Goal: Information Seeking & Learning: Learn about a topic

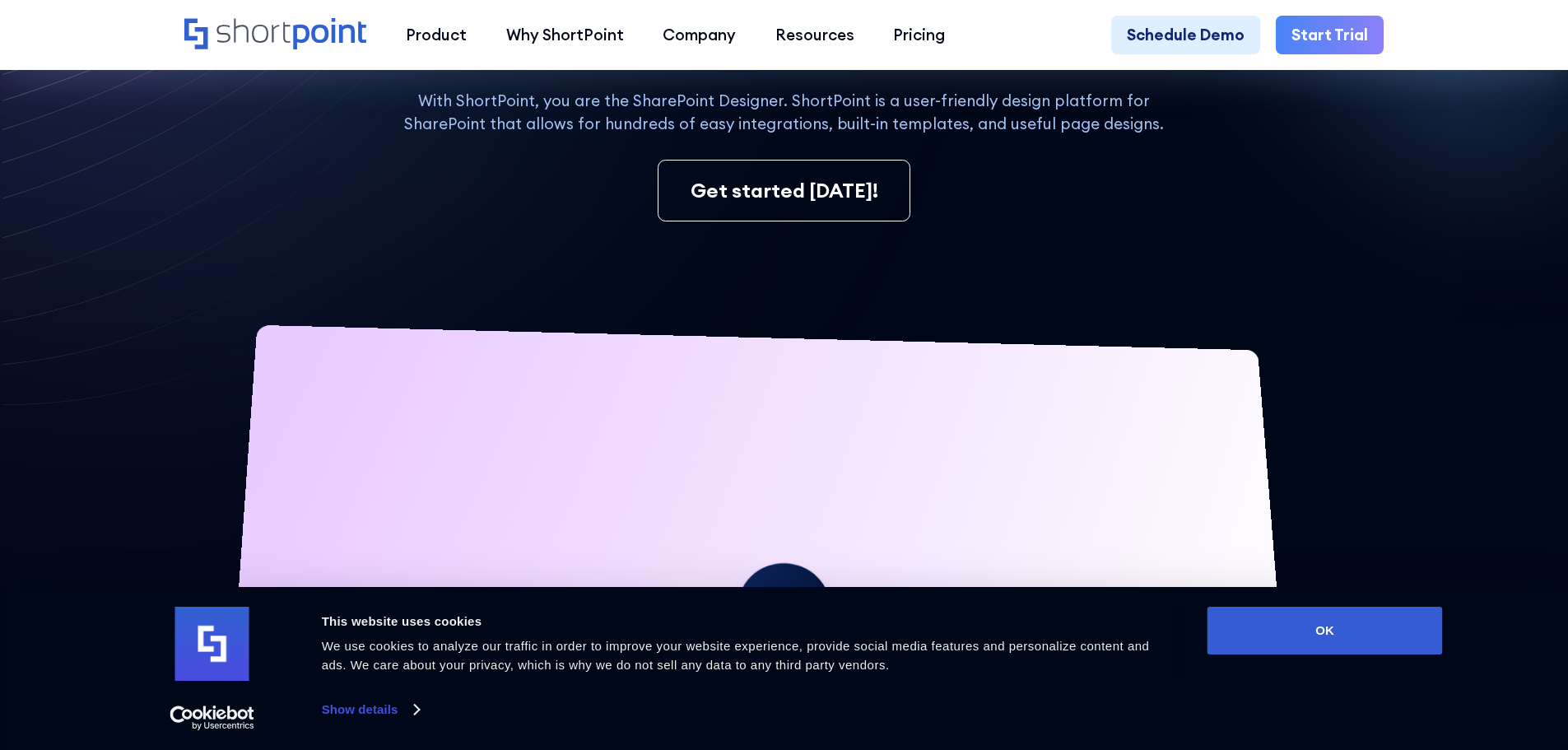
scroll to position [412, 0]
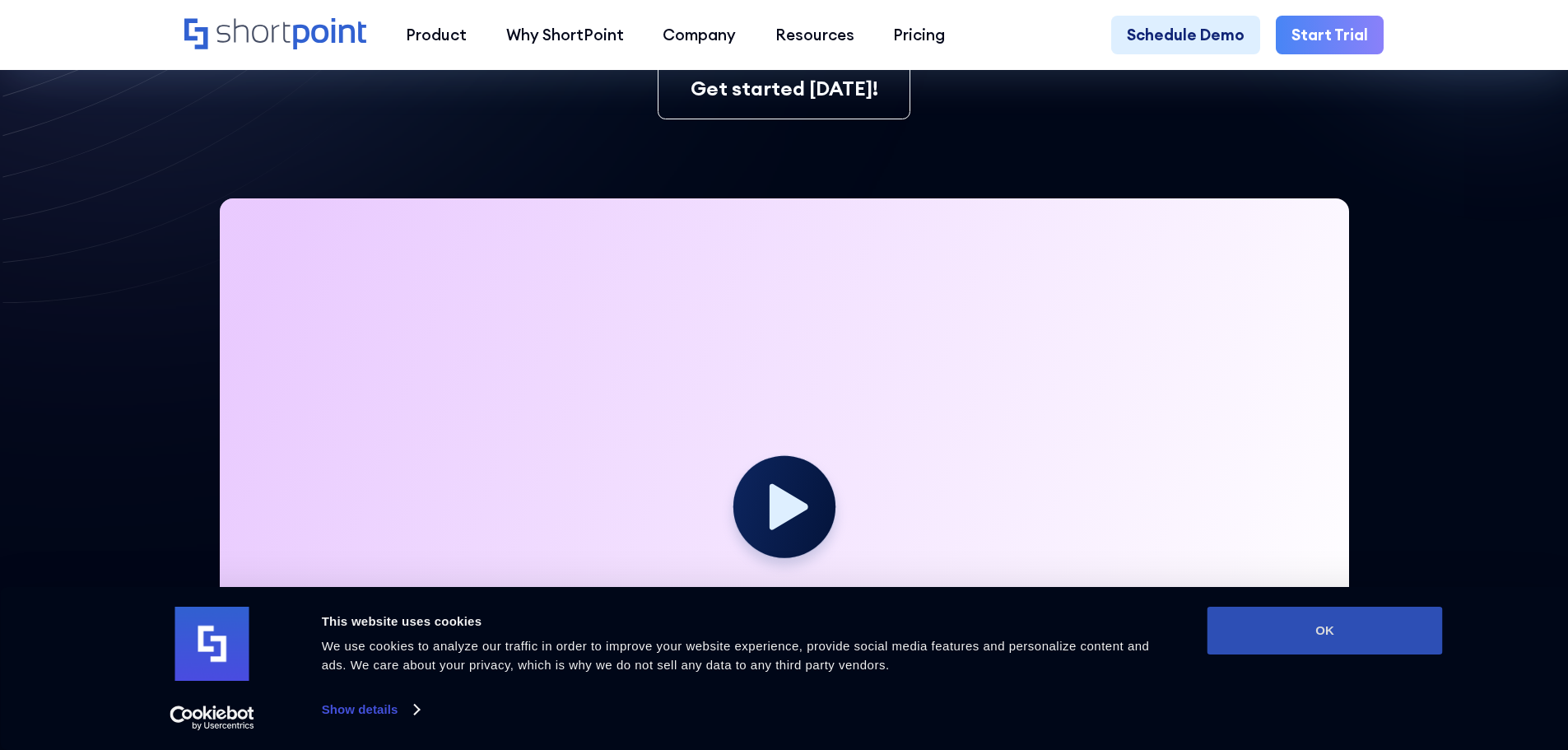
click at [1277, 630] on button "OK" at bounding box center [1325, 630] width 236 height 48
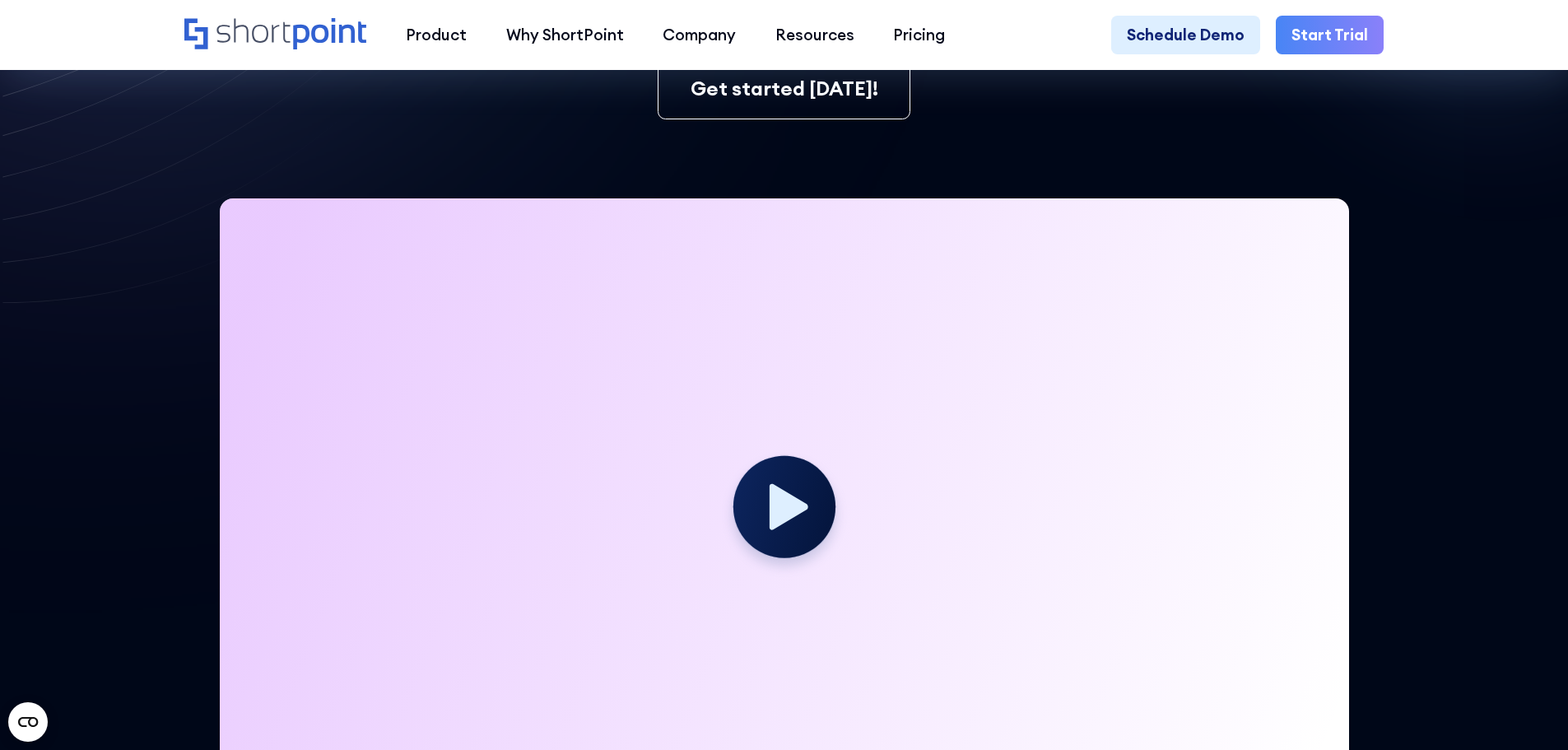
scroll to position [0, 0]
click at [102, 408] on icon at bounding box center [517, 113] width 1034 height 1000
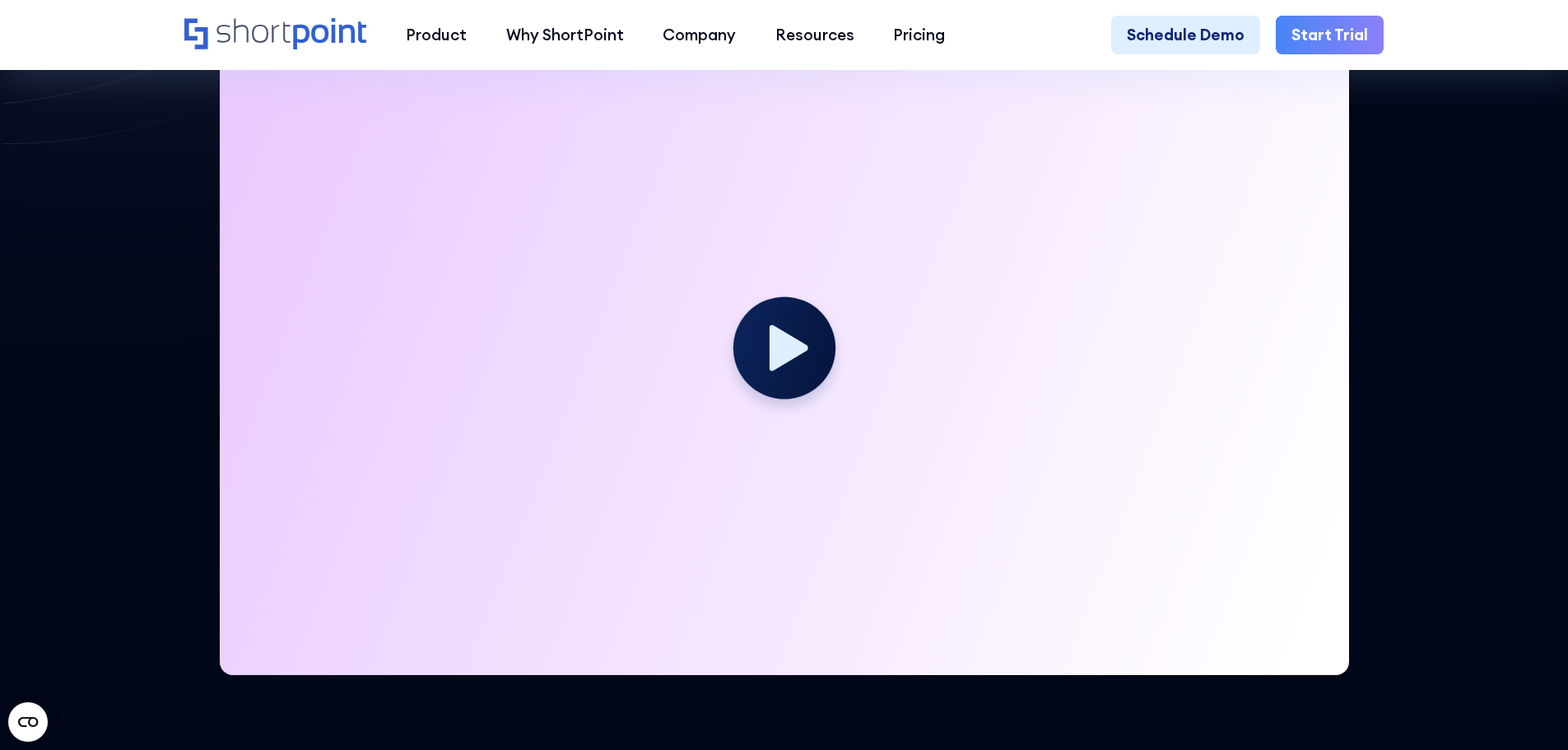
scroll to position [577, 0]
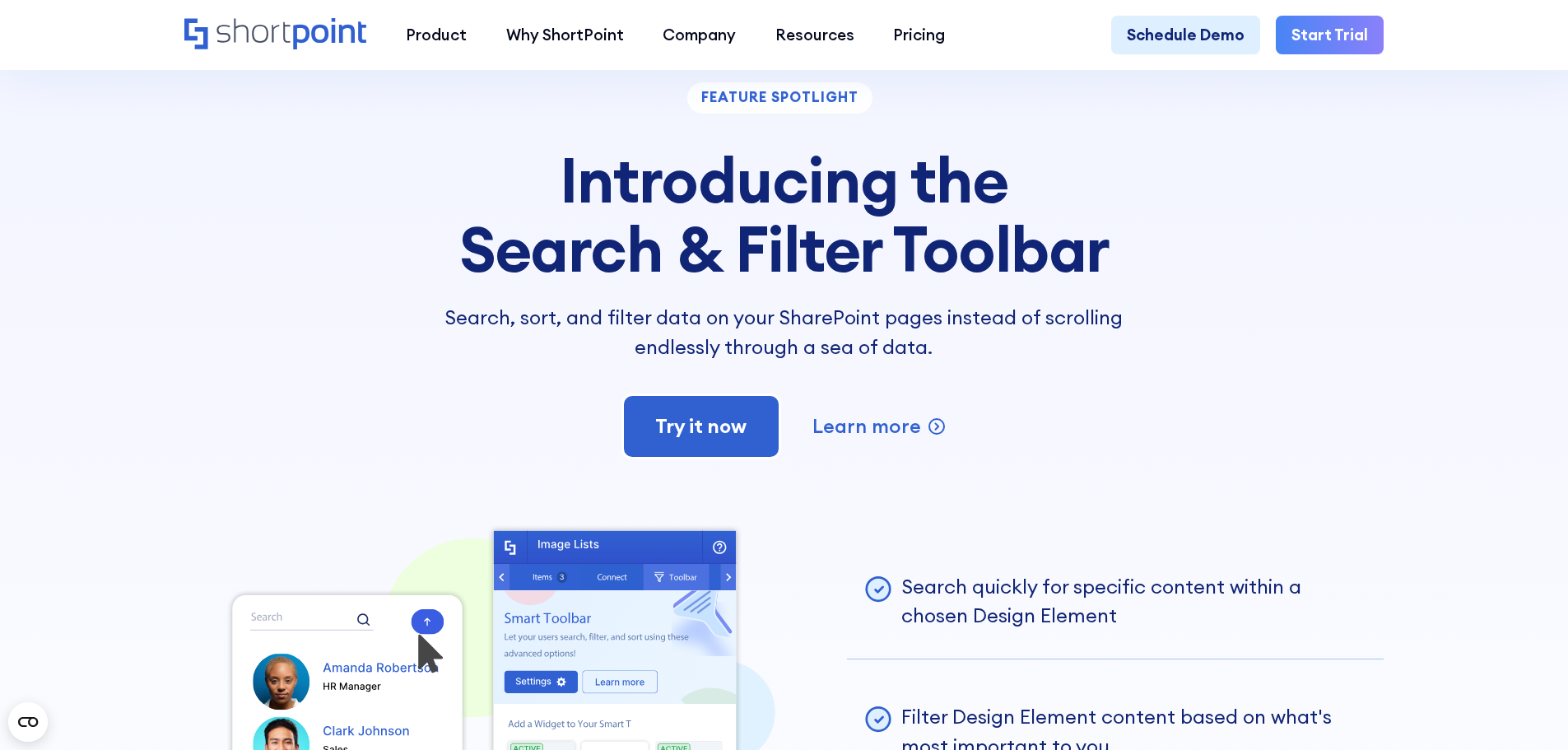
scroll to position [4446, 0]
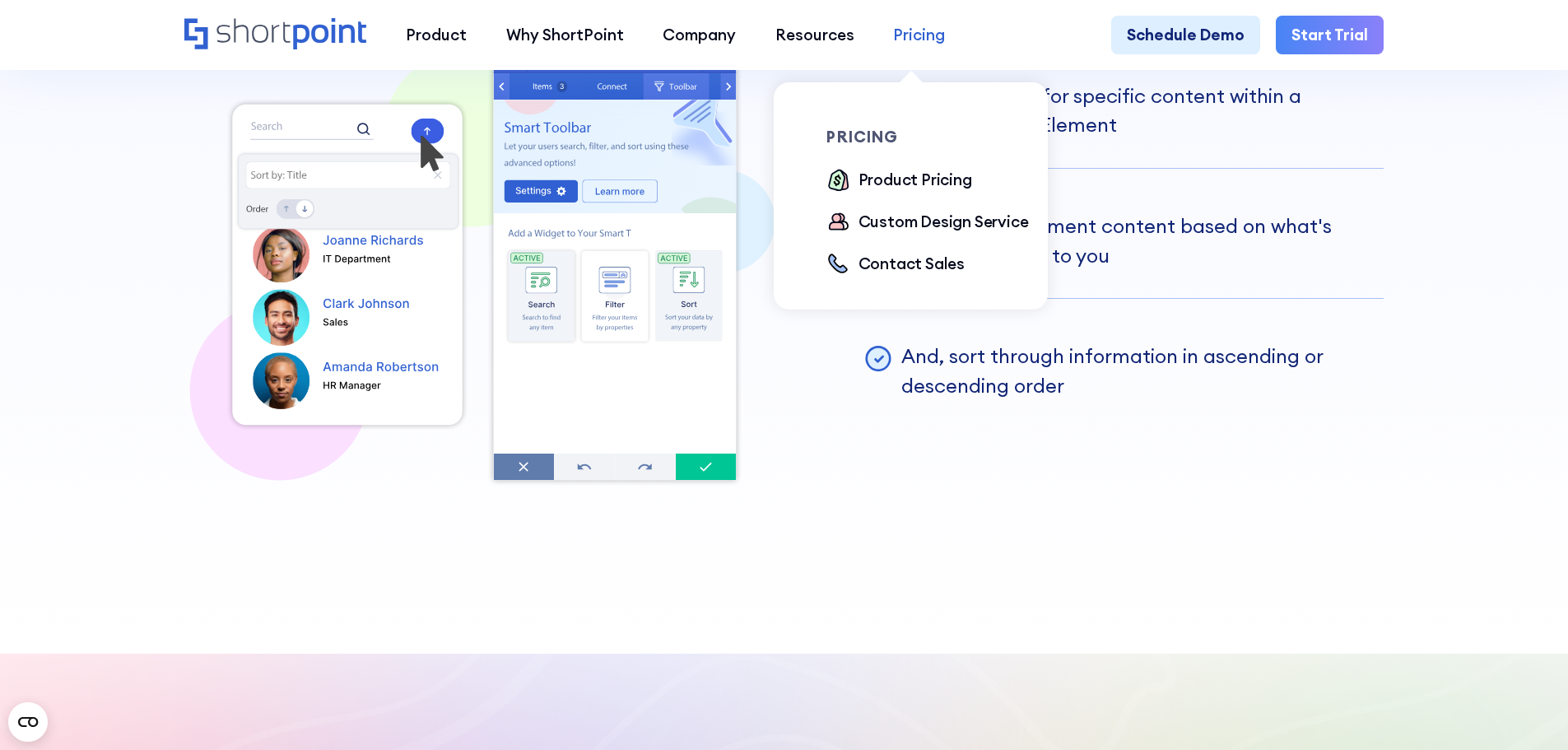
click at [915, 32] on div "Pricing" at bounding box center [918, 34] width 52 height 24
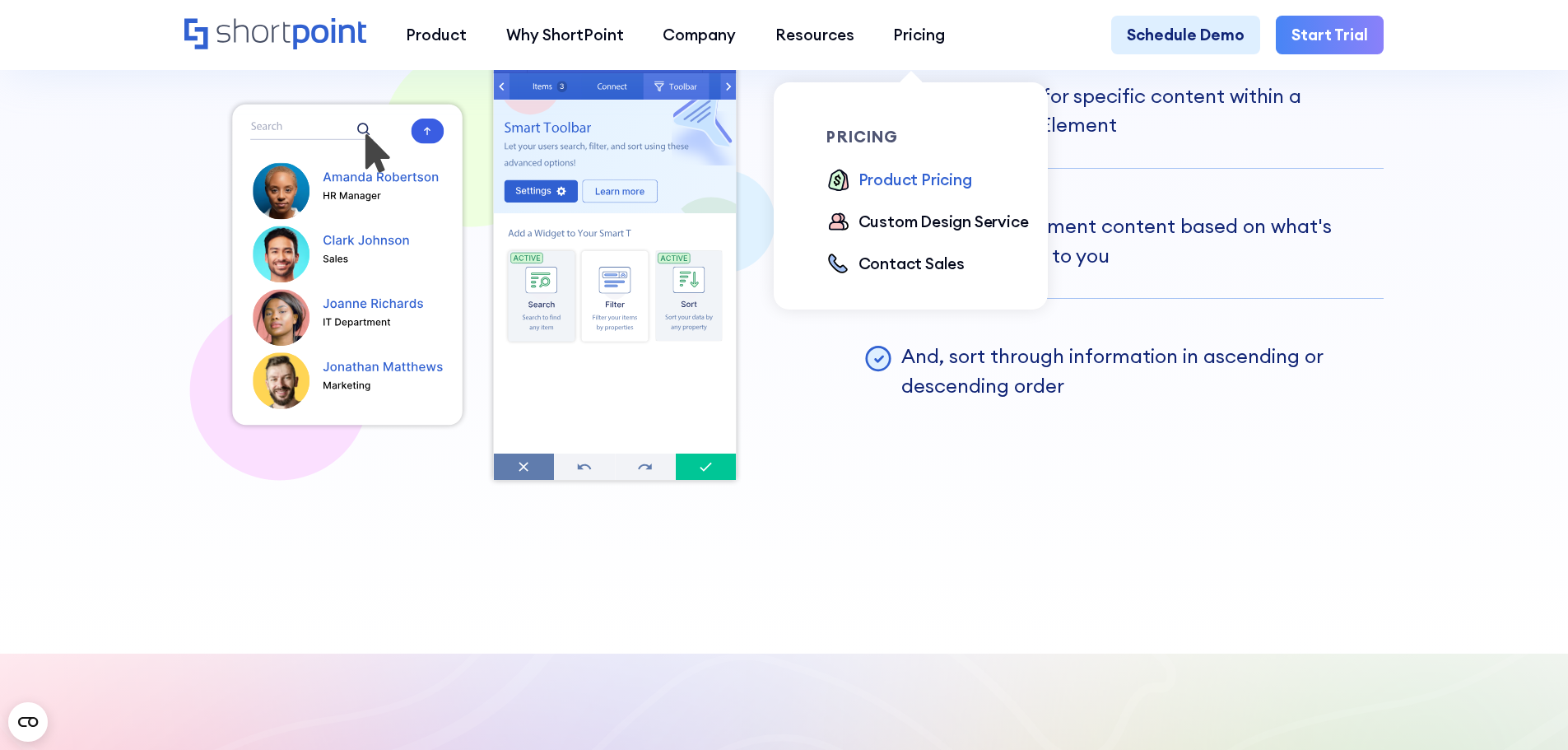
click at [896, 183] on div "Product Pricing" at bounding box center [915, 180] width 113 height 24
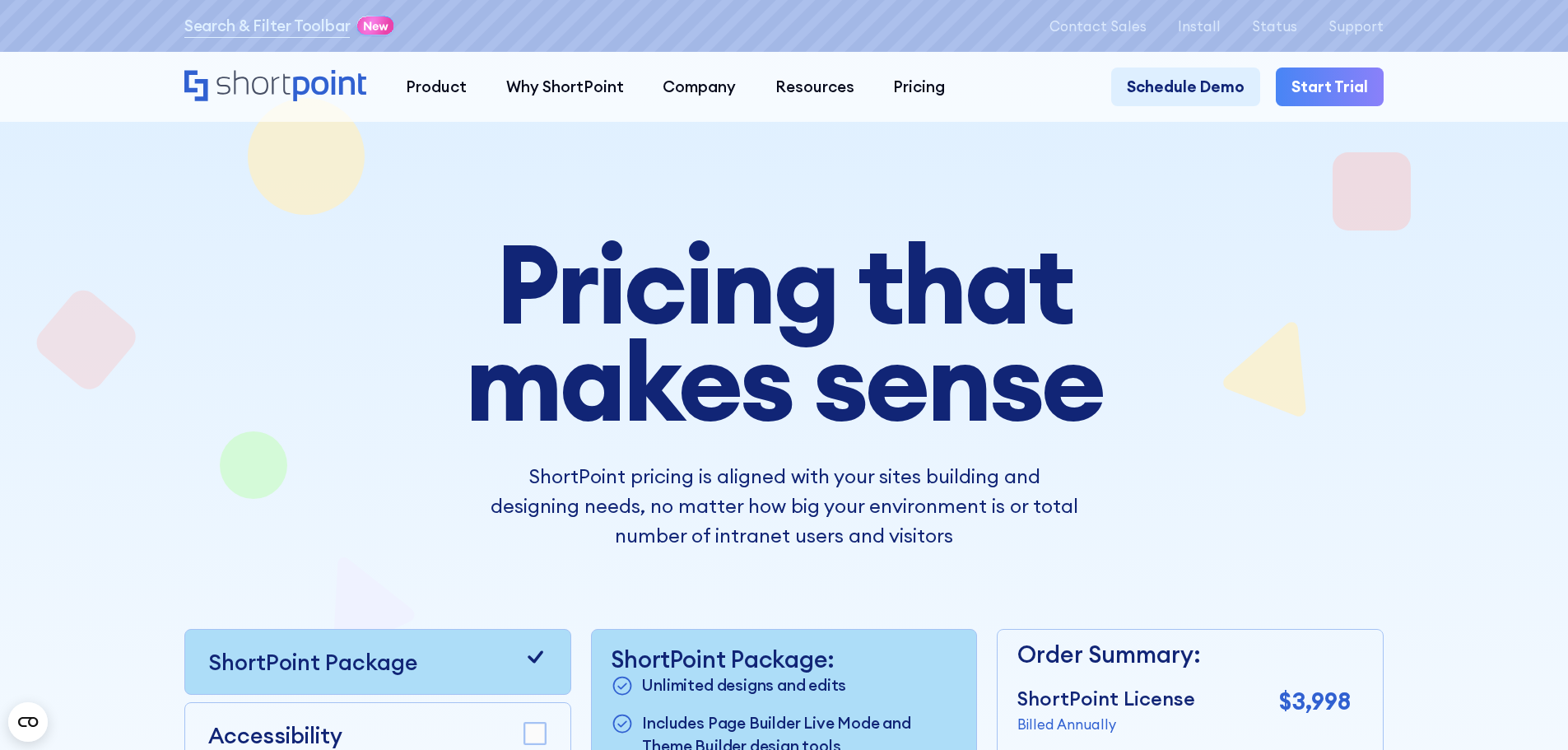
click at [1435, 304] on div at bounding box center [783, 605] width 1410 height 1131
